Goal: Transaction & Acquisition: Download file/media

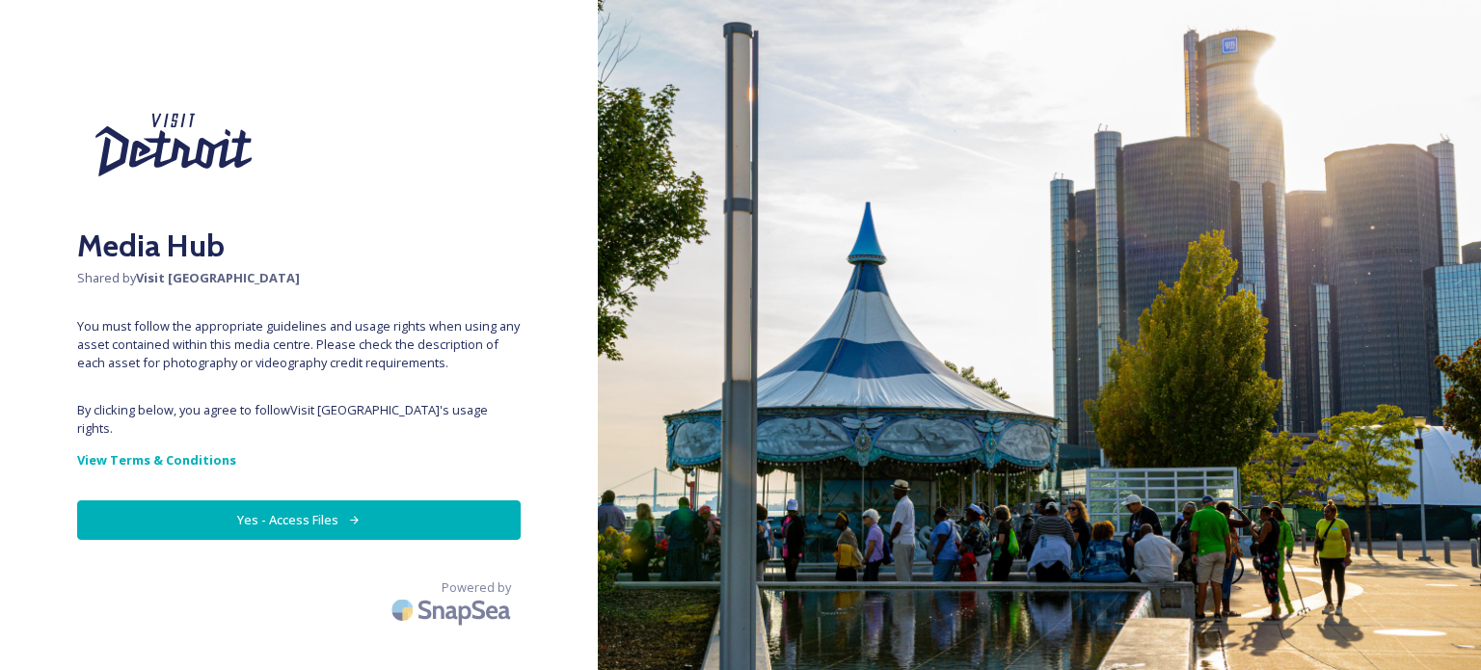
click at [328, 504] on button "Yes - Access Files" at bounding box center [299, 520] width 444 height 40
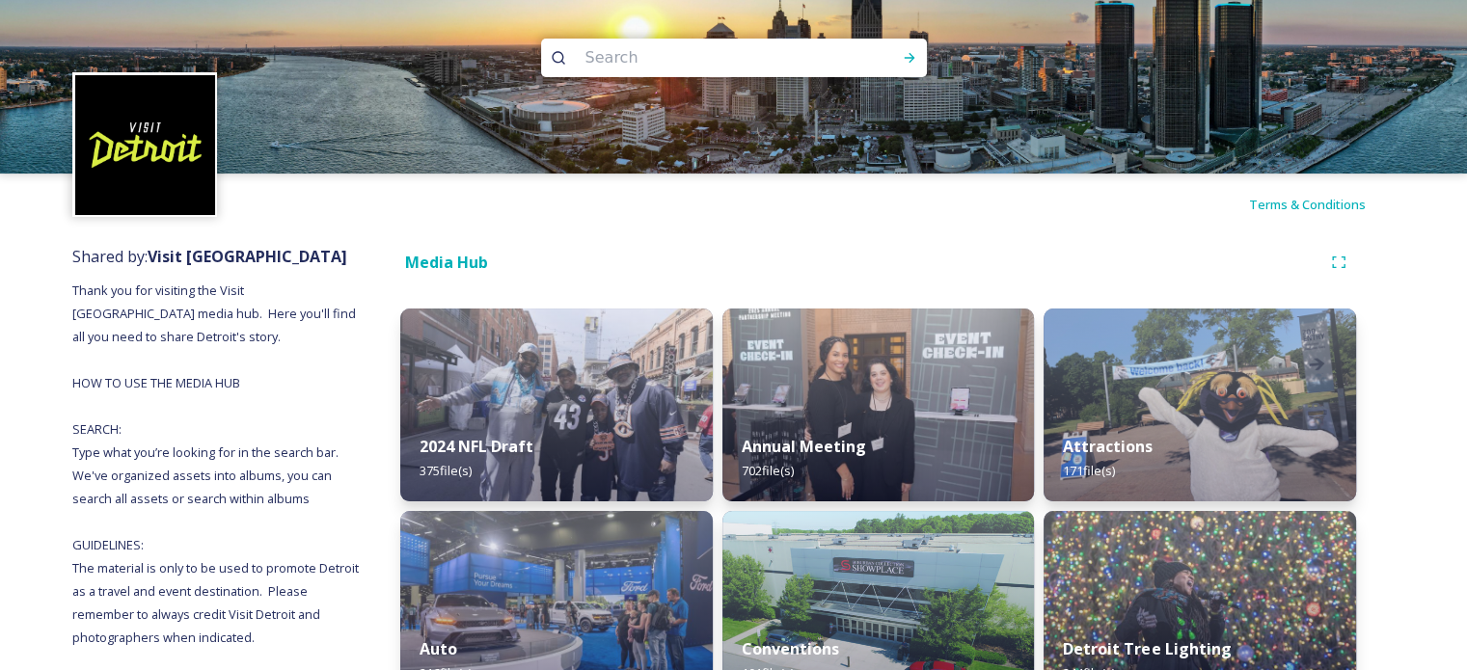
click at [685, 65] on input at bounding box center [708, 58] width 264 height 42
type input "[GEOGRAPHIC_DATA]"
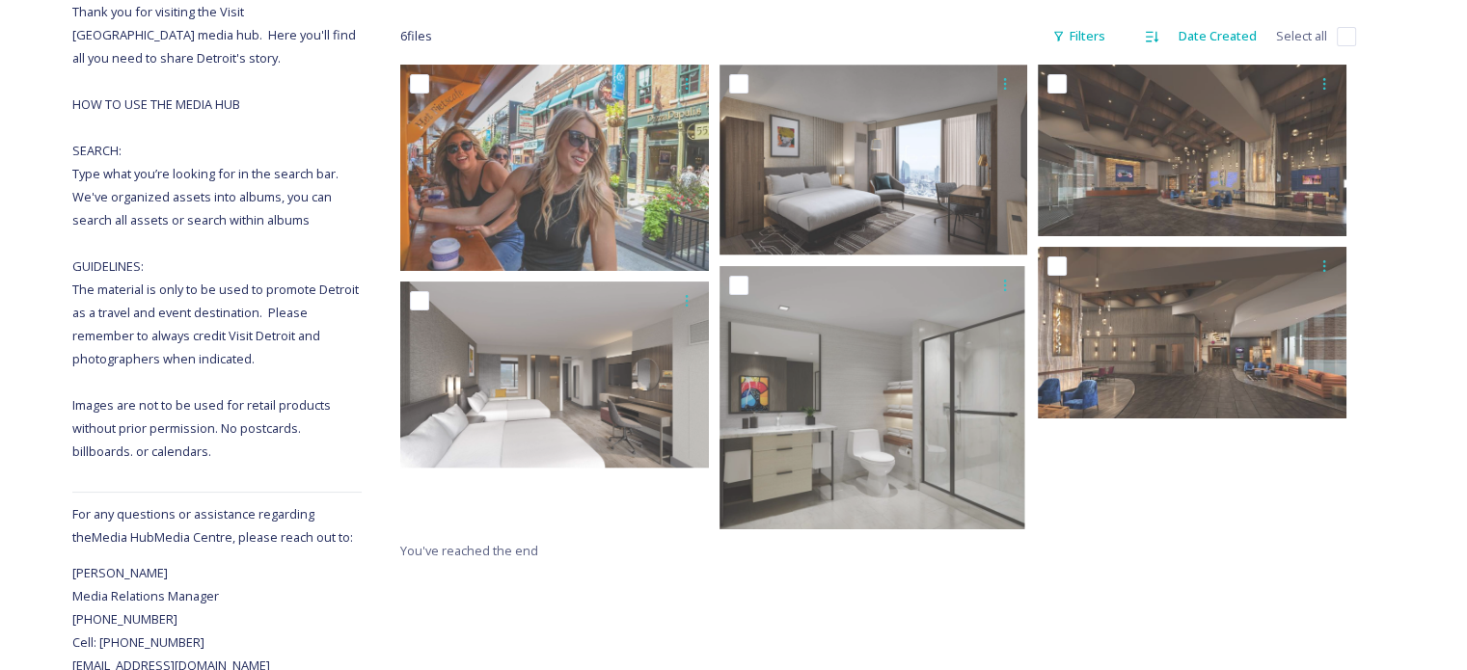
scroll to position [292, 0]
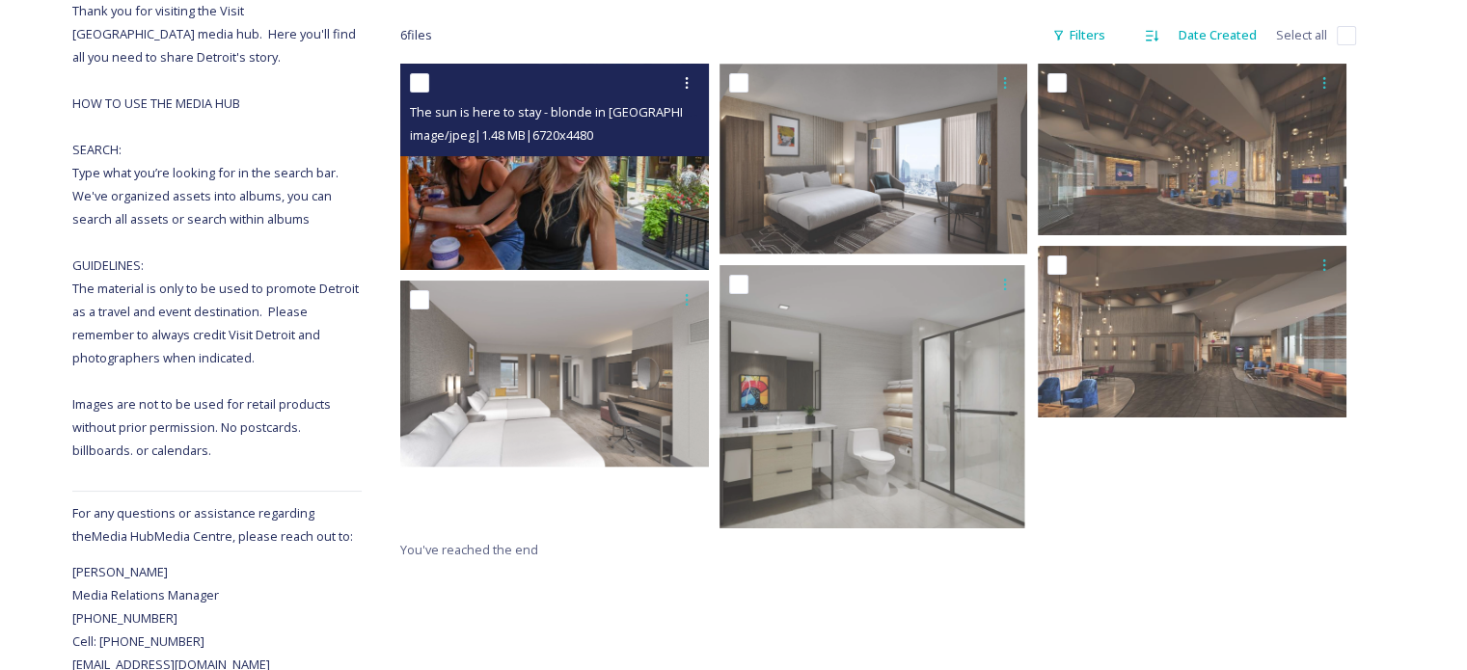
click at [483, 202] on img at bounding box center [554, 166] width 309 height 205
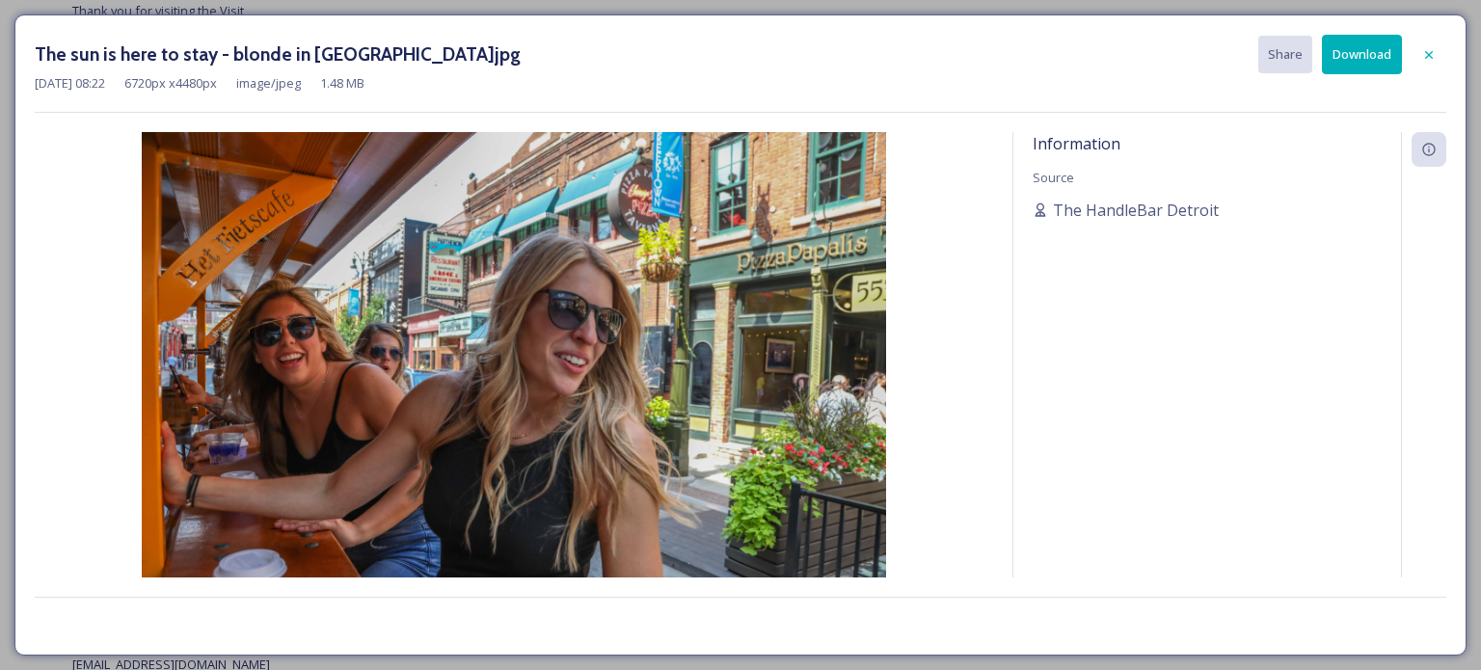
click at [1345, 49] on button "Download" at bounding box center [1362, 55] width 80 height 40
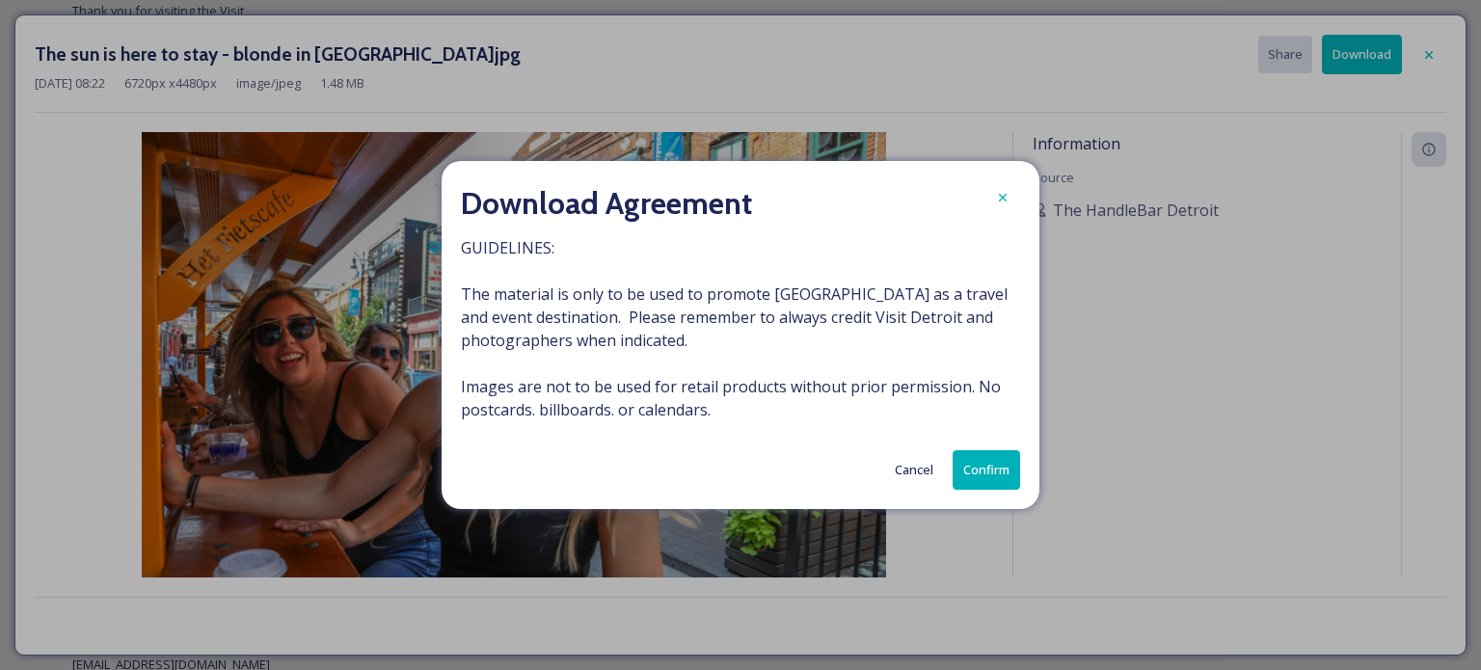
click at [983, 470] on button "Confirm" at bounding box center [986, 470] width 67 height 40
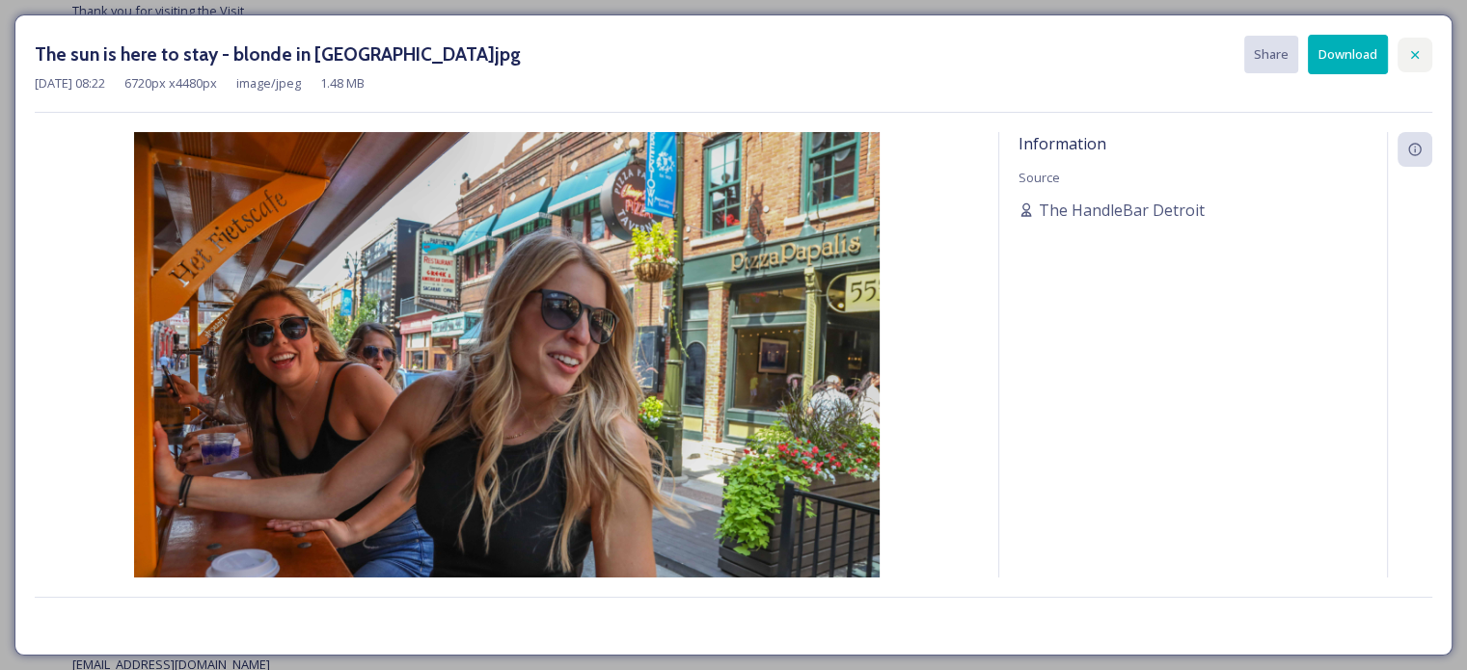
click at [1414, 54] on icon at bounding box center [1415, 54] width 8 height 8
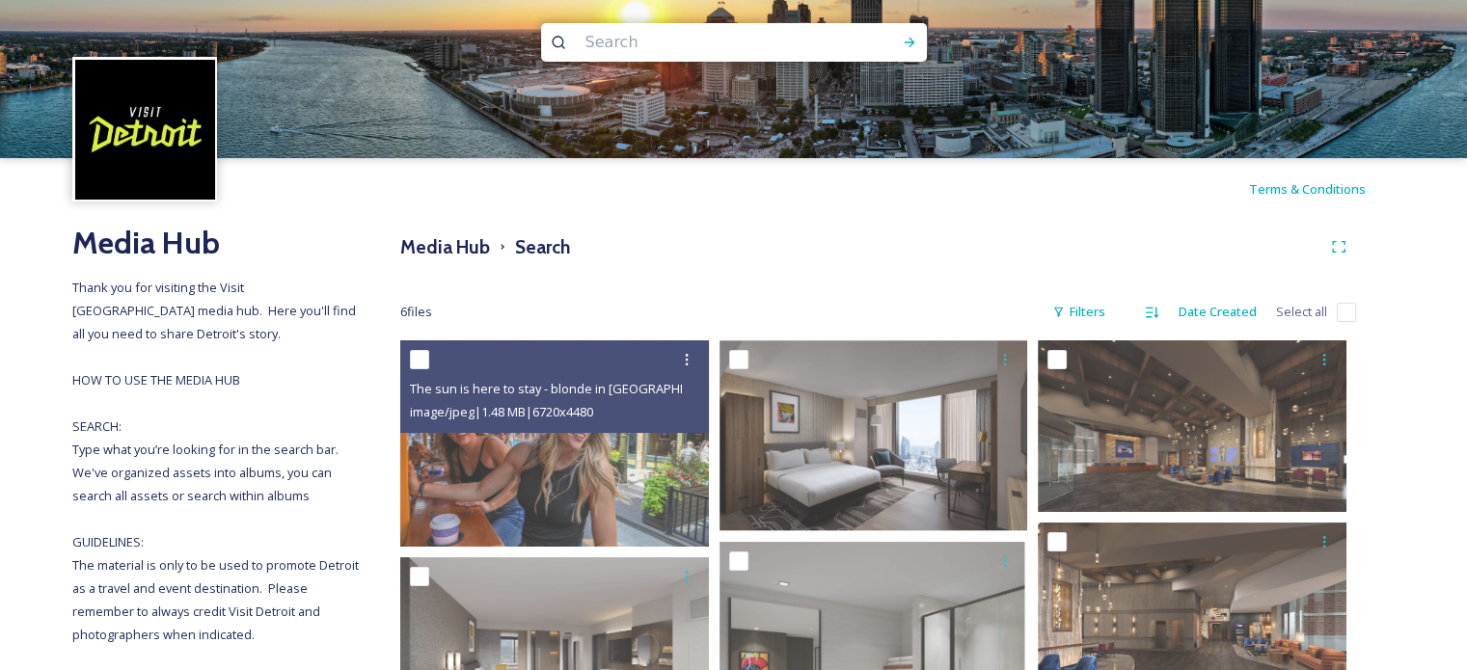
scroll to position [14, 0]
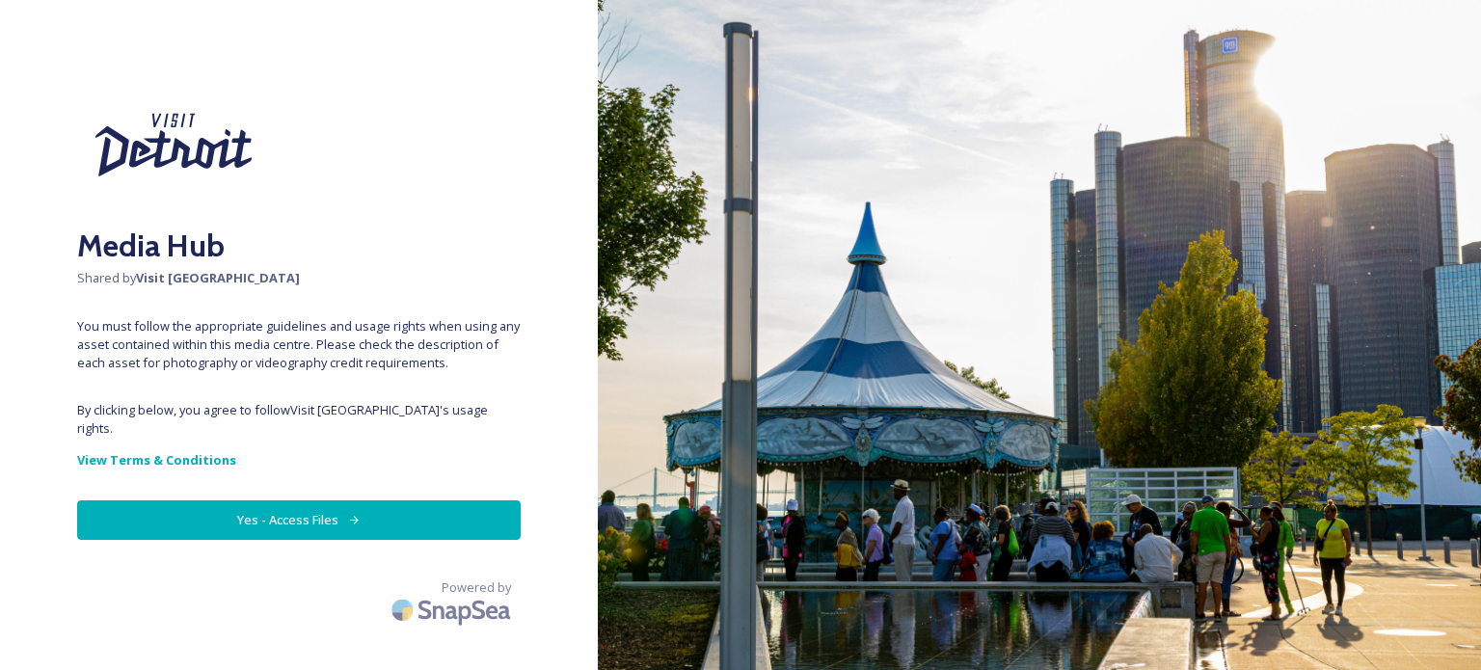
click at [377, 500] on button "Yes - Access Files" at bounding box center [299, 520] width 444 height 40
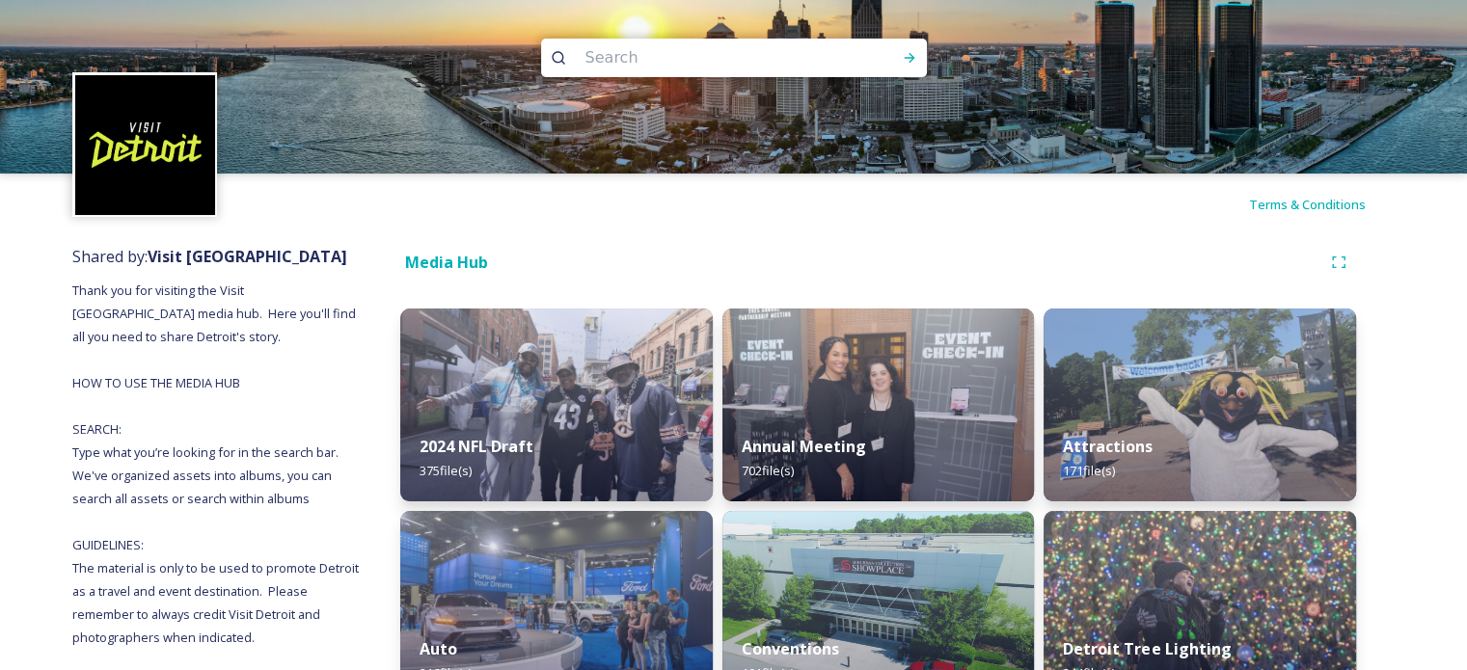
click at [628, 64] on input at bounding box center [708, 58] width 264 height 42
type input "pegasus taverna"
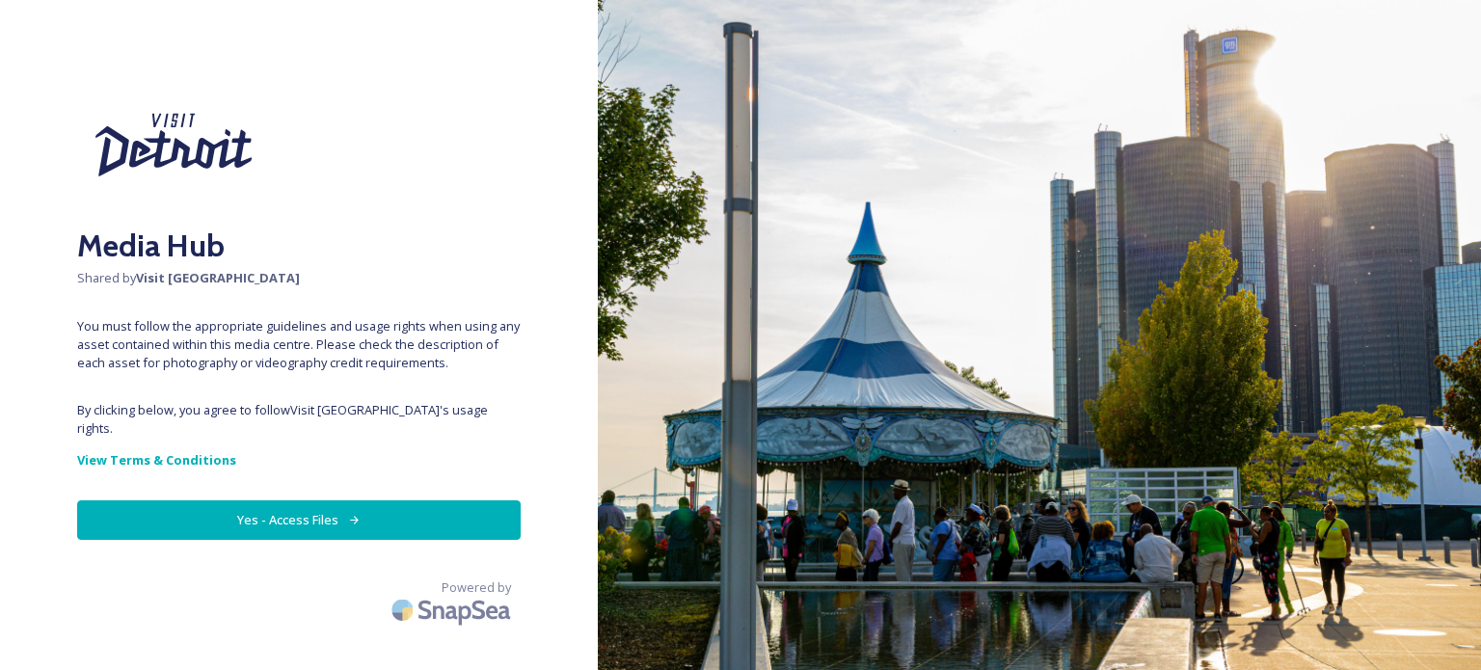
click at [331, 510] on button "Yes - Access Files" at bounding box center [299, 520] width 444 height 40
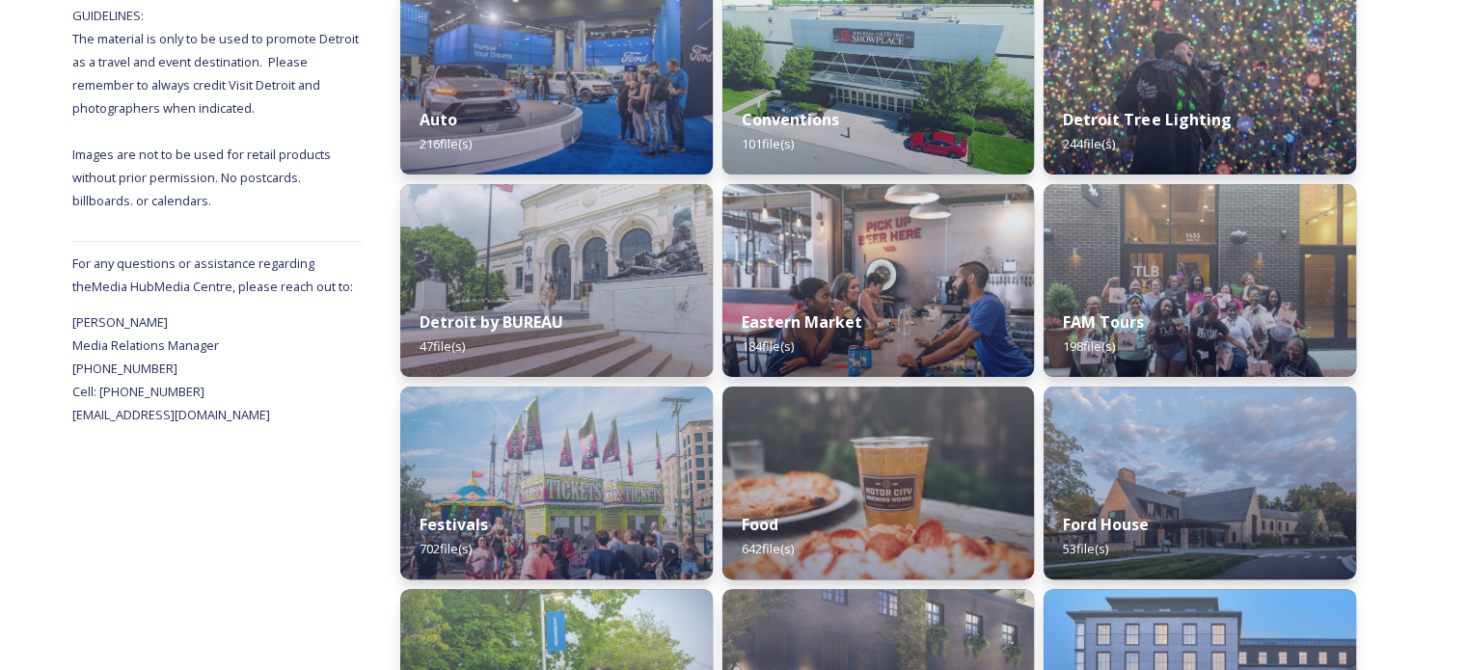
scroll to position [542, 0]
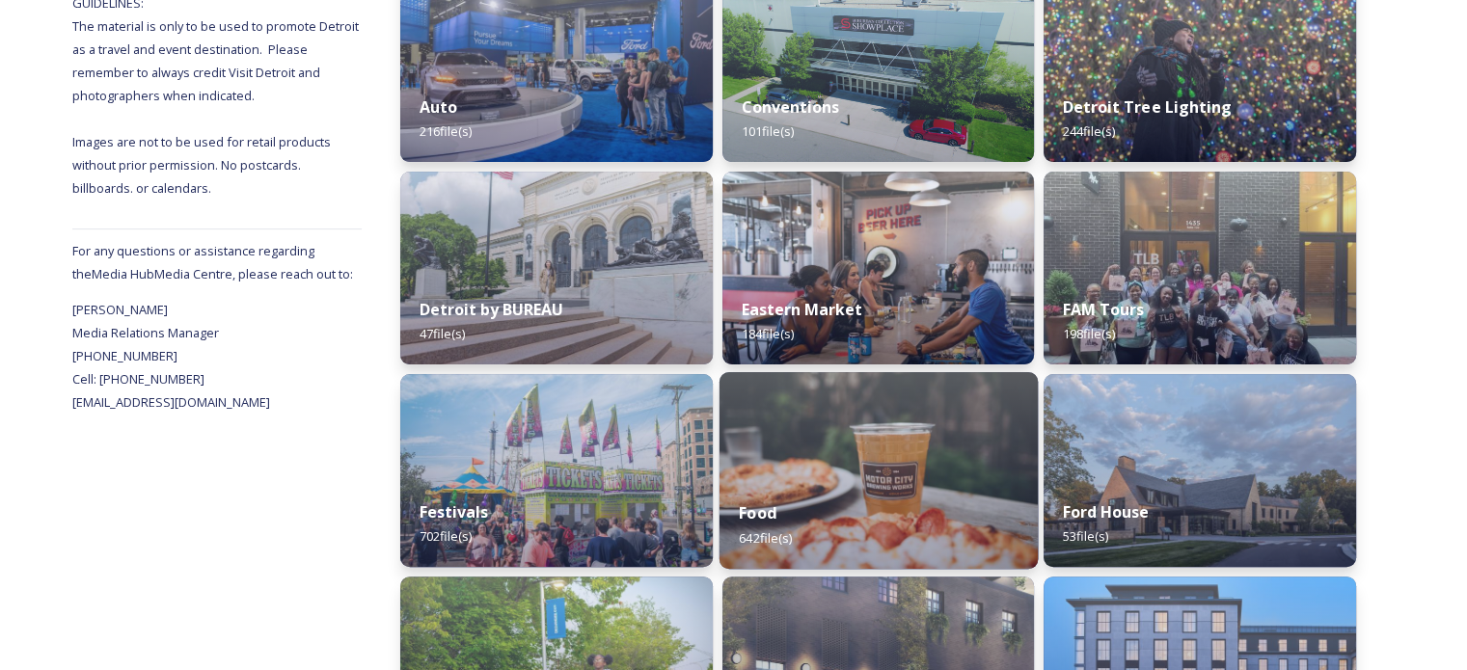
click at [846, 519] on div "Food 642 file(s)" at bounding box center [877, 525] width 318 height 88
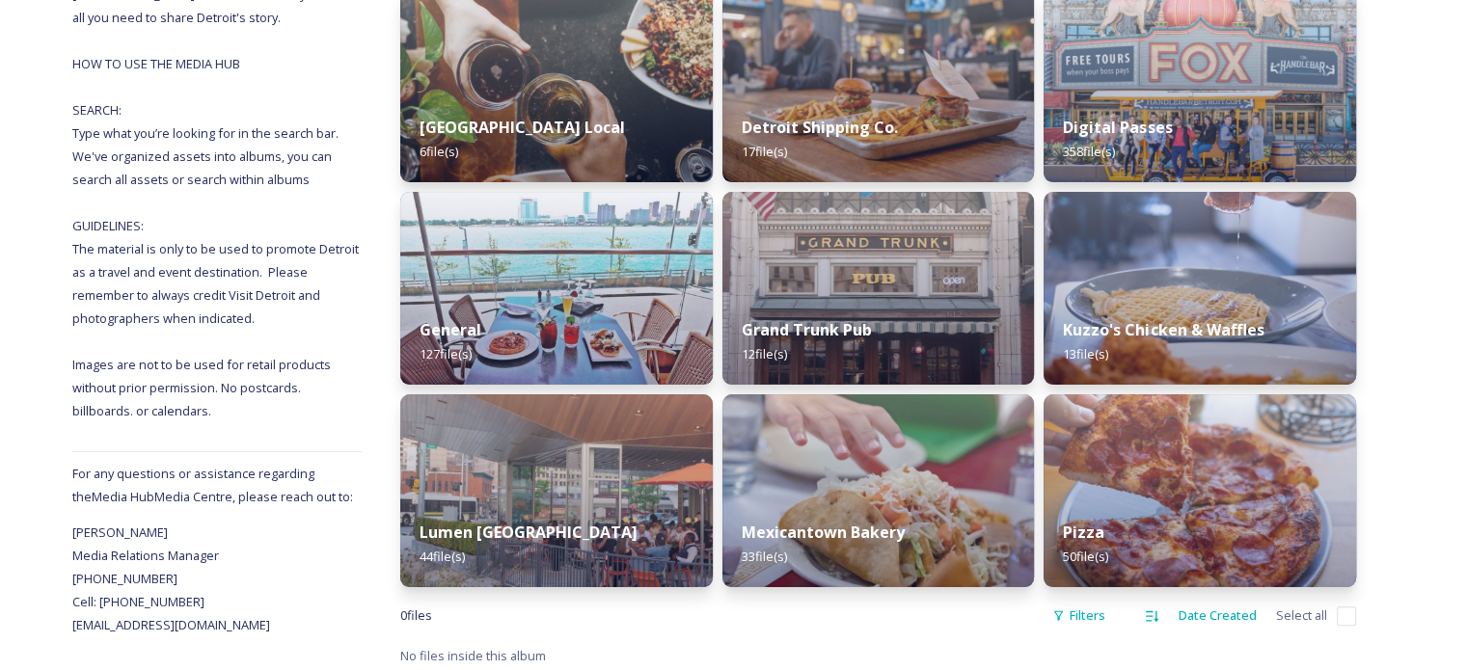
scroll to position [326, 0]
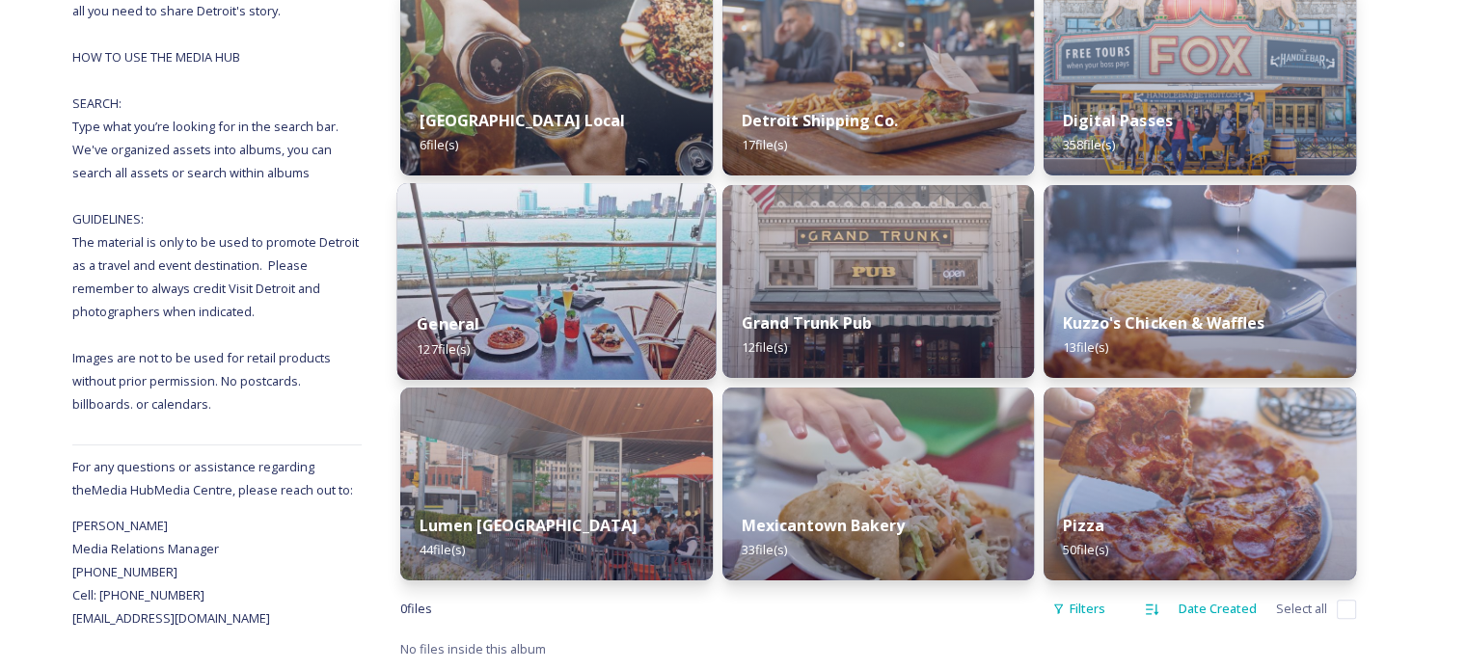
click at [616, 324] on div "General 127 file(s)" at bounding box center [556, 336] width 318 height 88
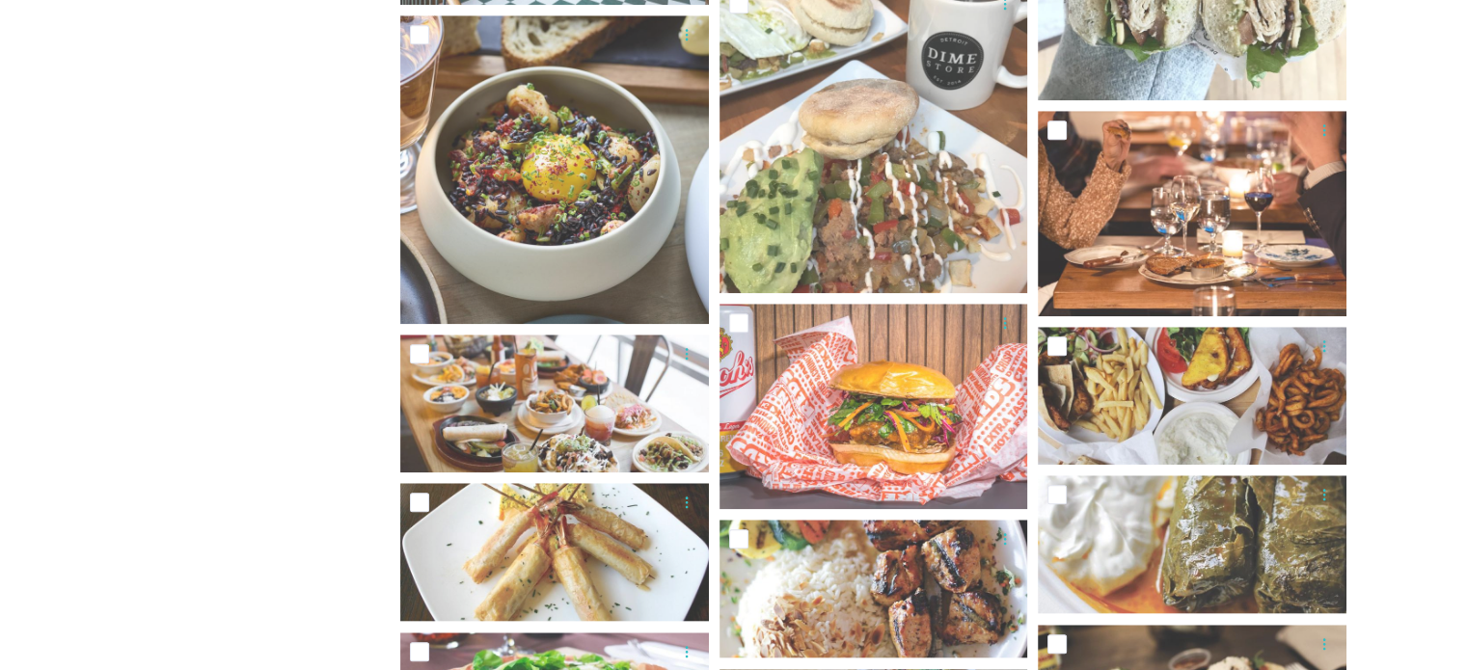
scroll to position [1741, 0]
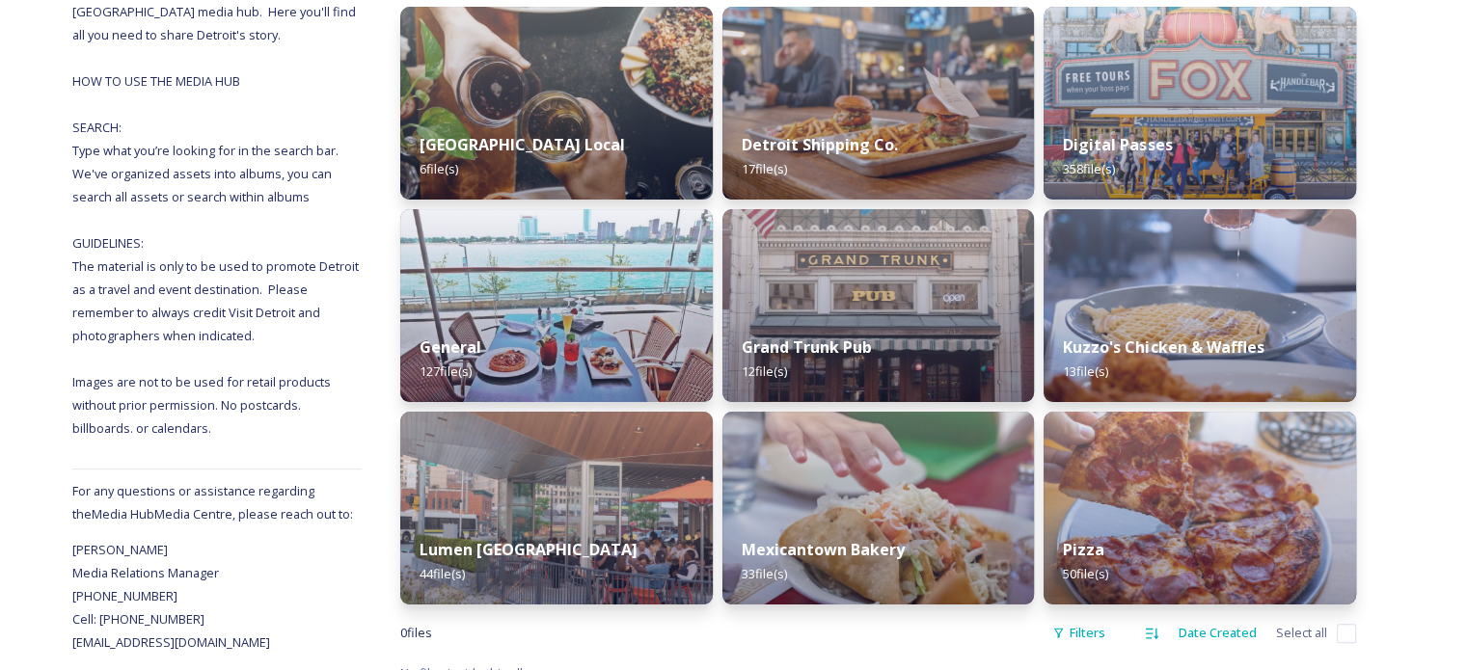
scroll to position [326, 0]
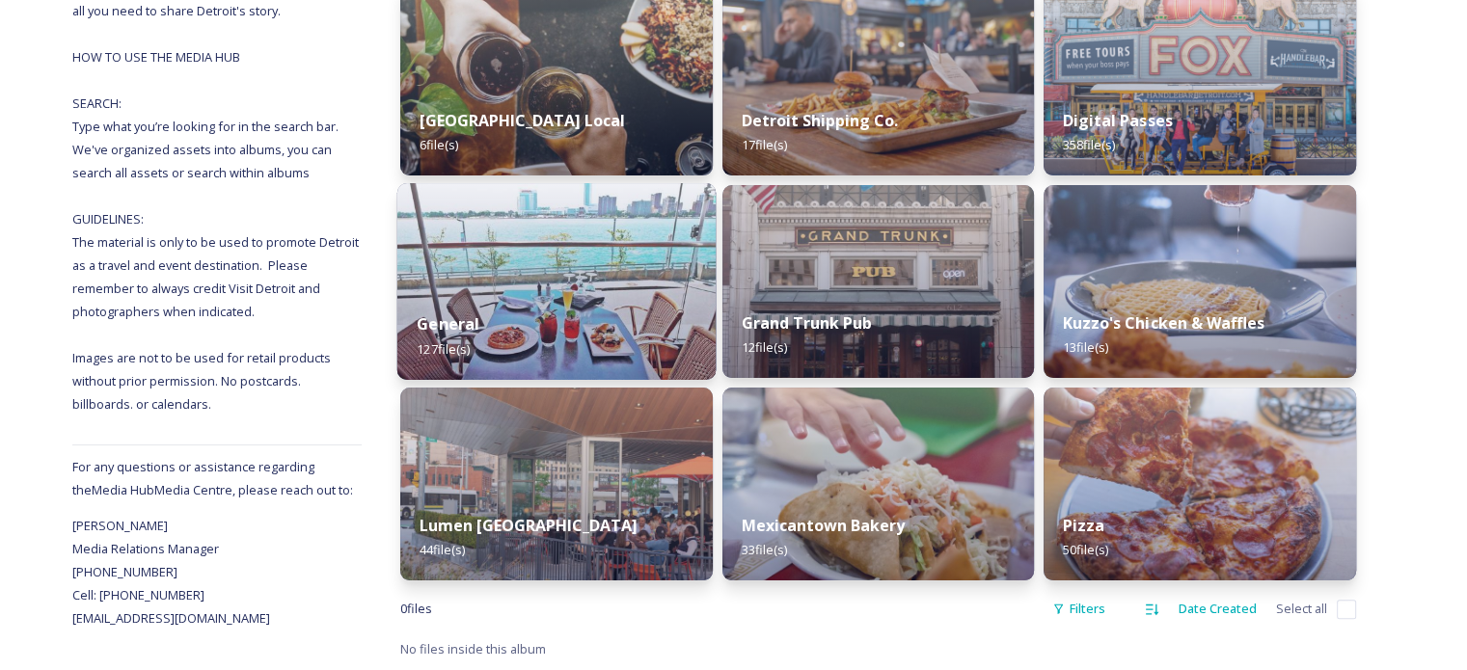
click at [581, 265] on img at bounding box center [556, 281] width 318 height 197
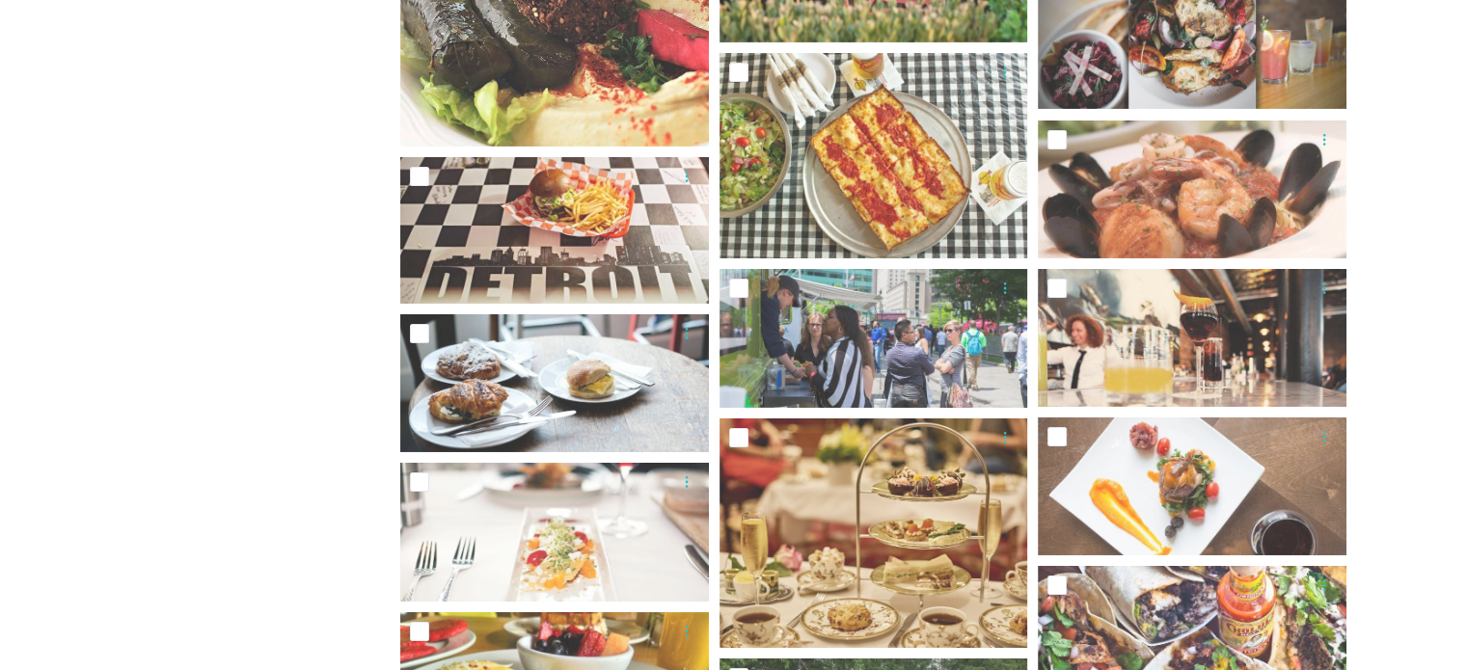
scroll to position [6466, 0]
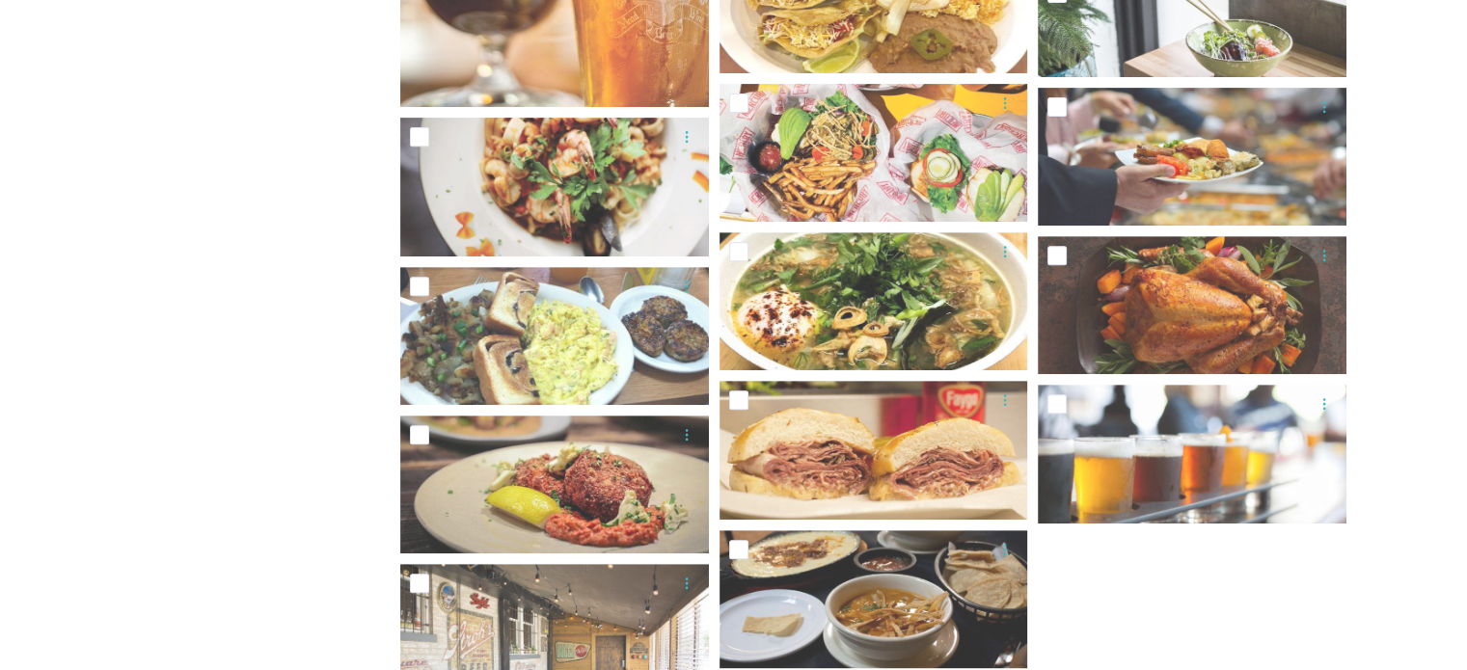
scroll to position [8121, 0]
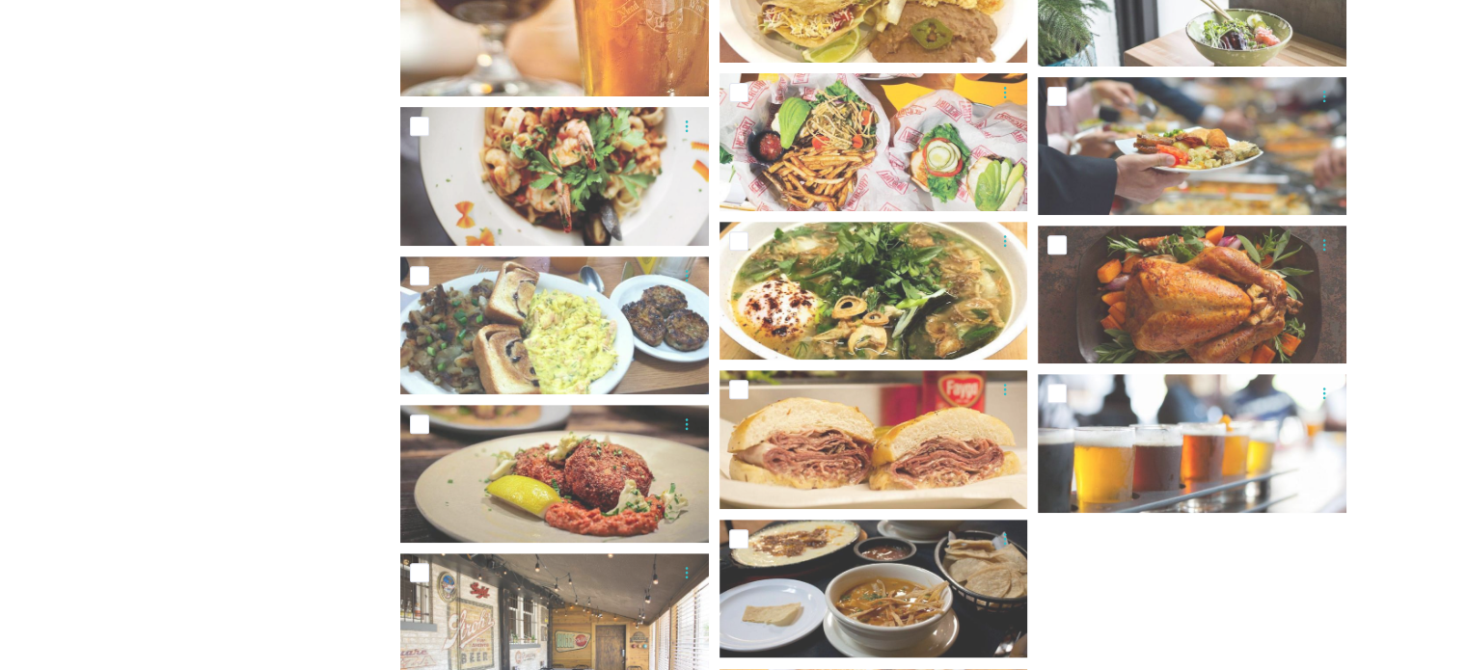
drag, startPoint x: 1461, startPoint y: 581, endPoint x: 1458, endPoint y: 601, distance: 19.5
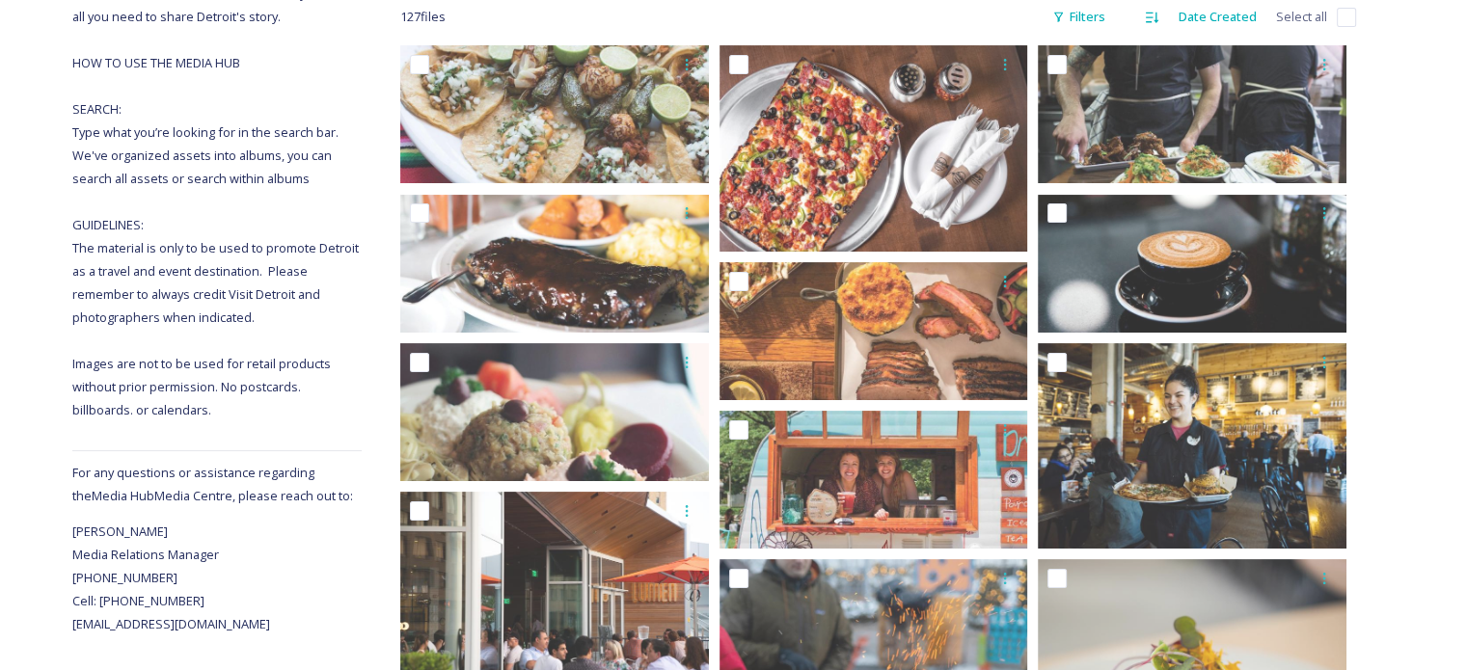
scroll to position [365, 0]
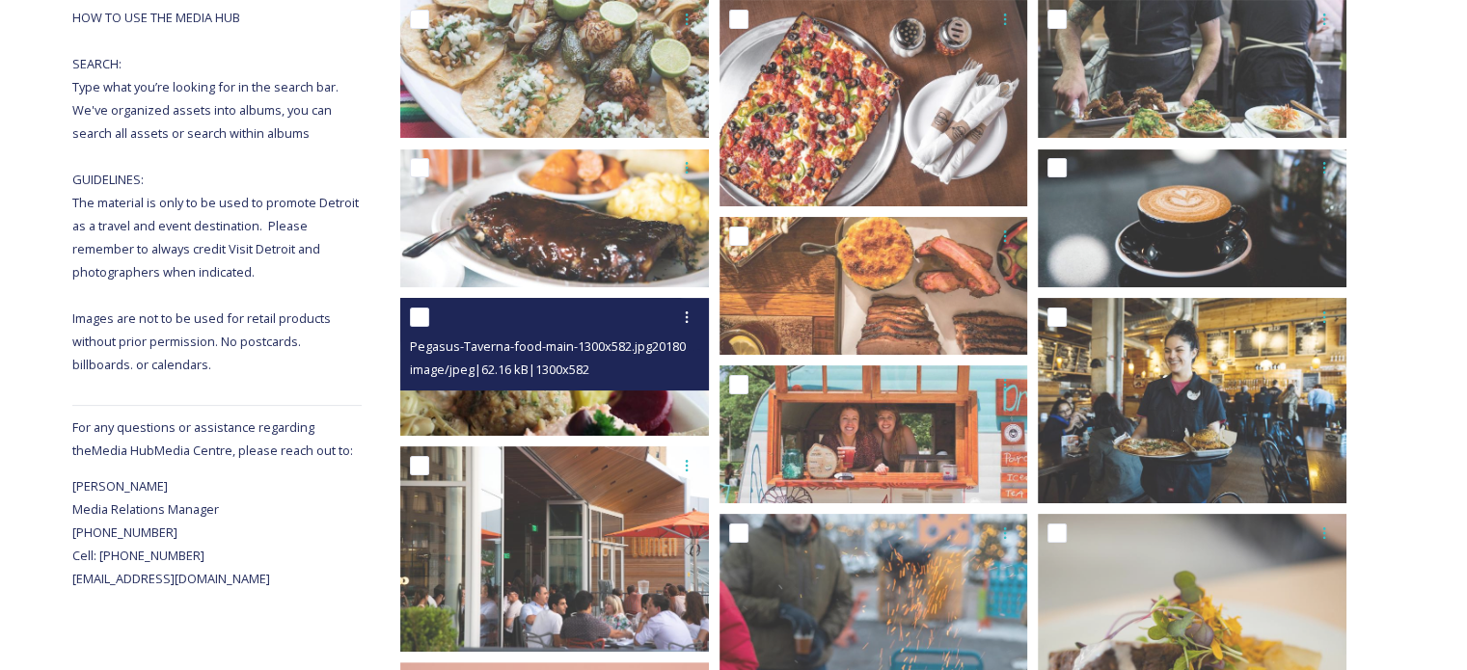
click at [609, 402] on img at bounding box center [554, 367] width 309 height 138
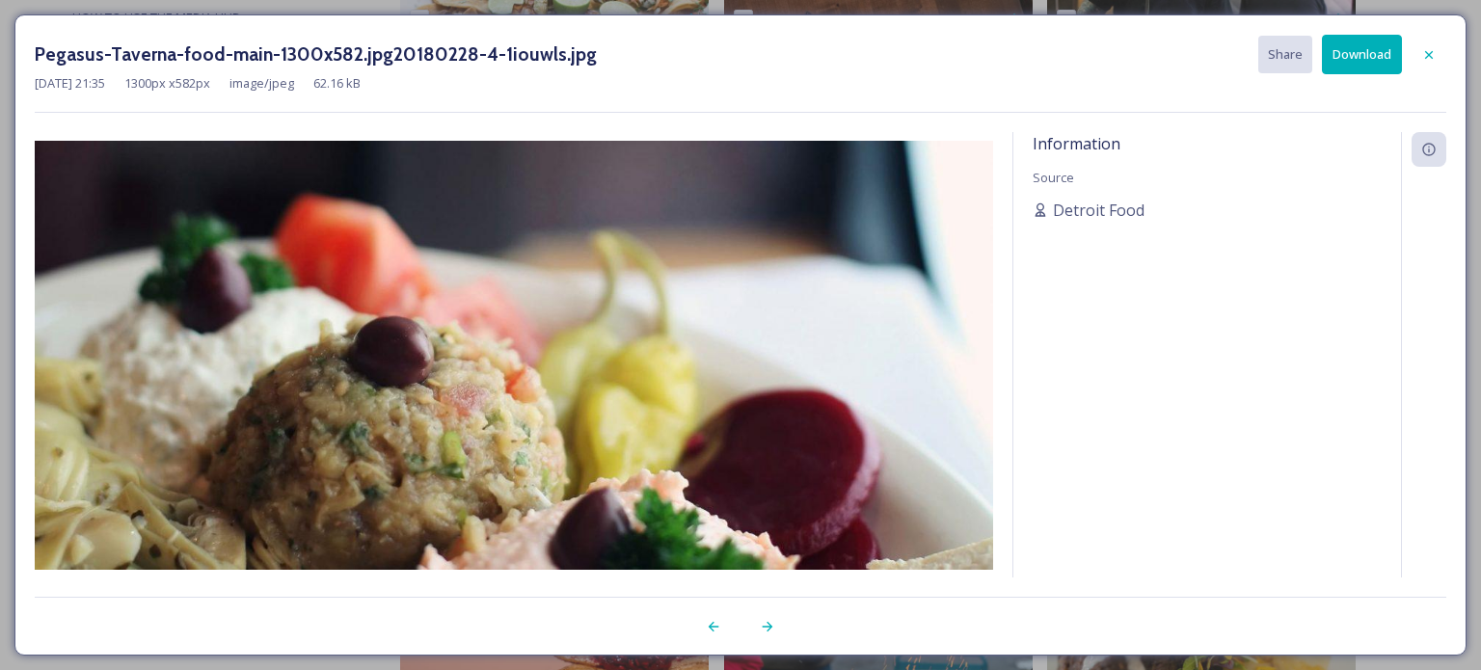
click at [1368, 47] on button "Download" at bounding box center [1362, 55] width 80 height 40
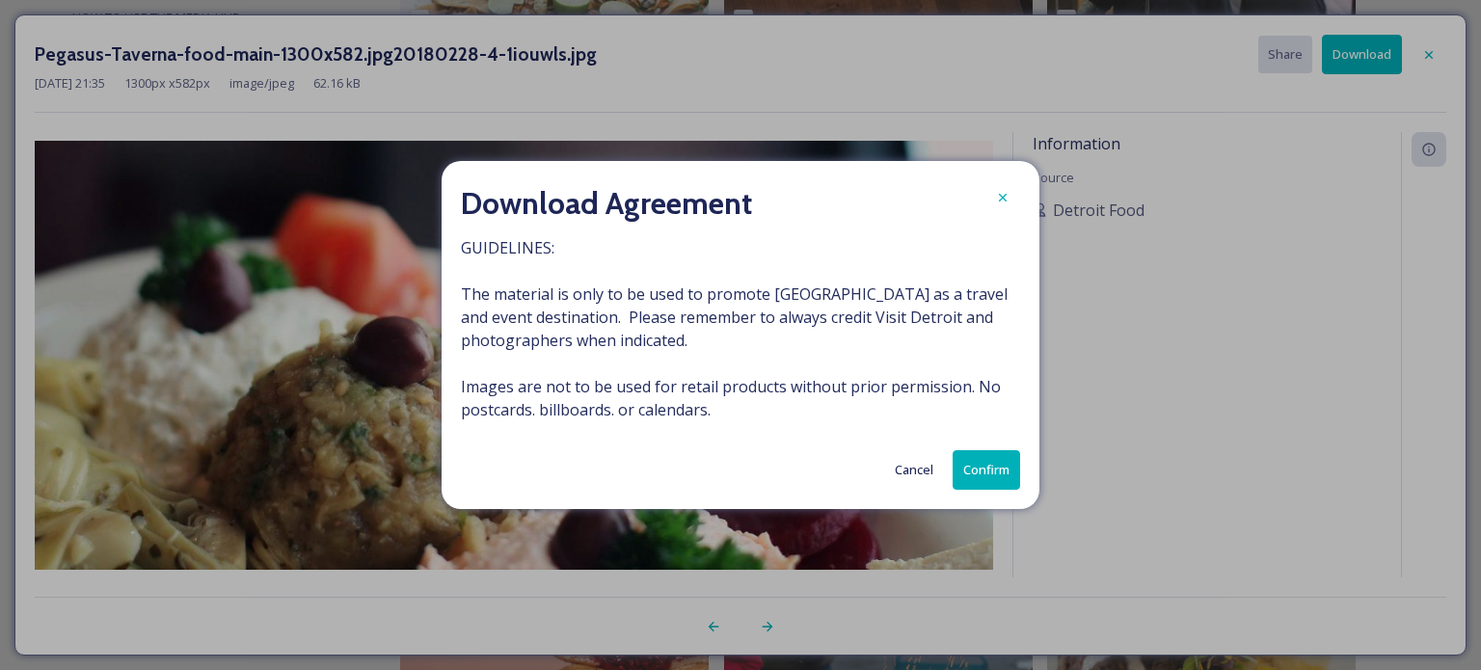
click at [988, 458] on button "Confirm" at bounding box center [986, 470] width 67 height 40
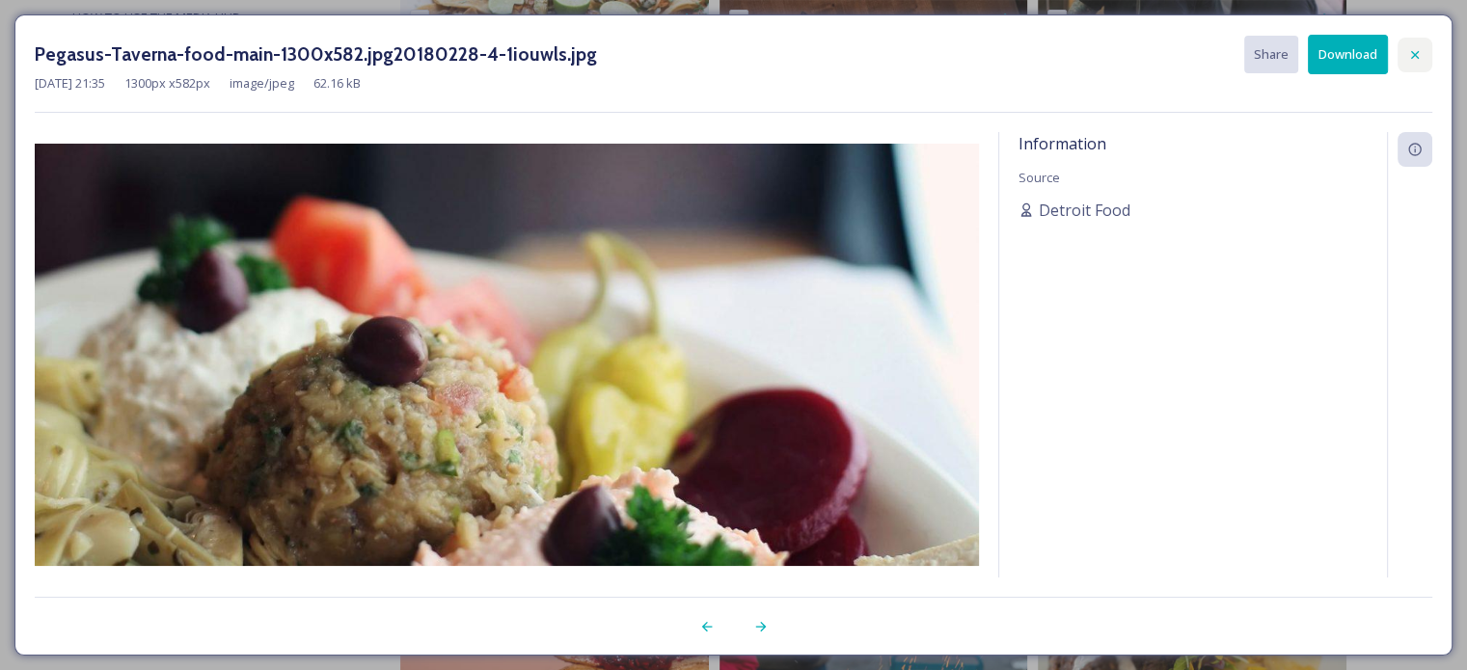
click at [1423, 48] on div at bounding box center [1414, 55] width 35 height 35
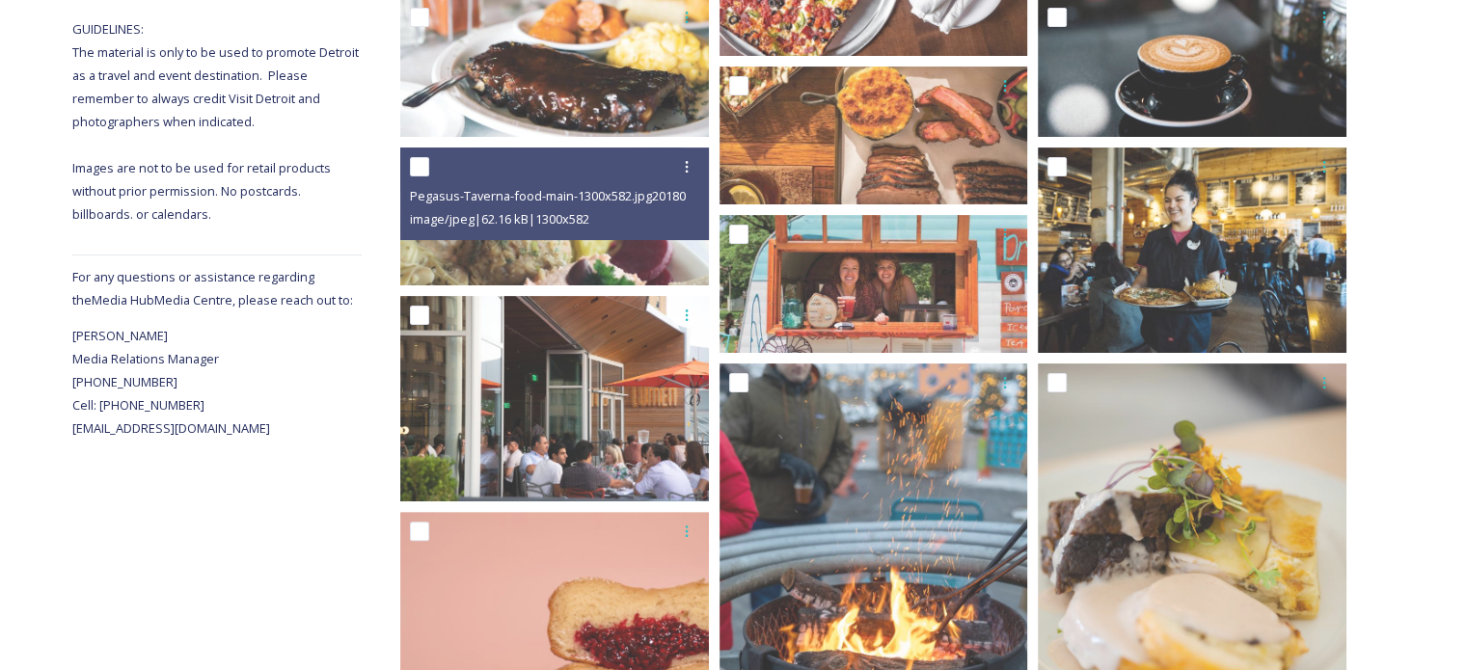
scroll to position [527, 0]
